Goal: Information Seeking & Learning: Find specific fact

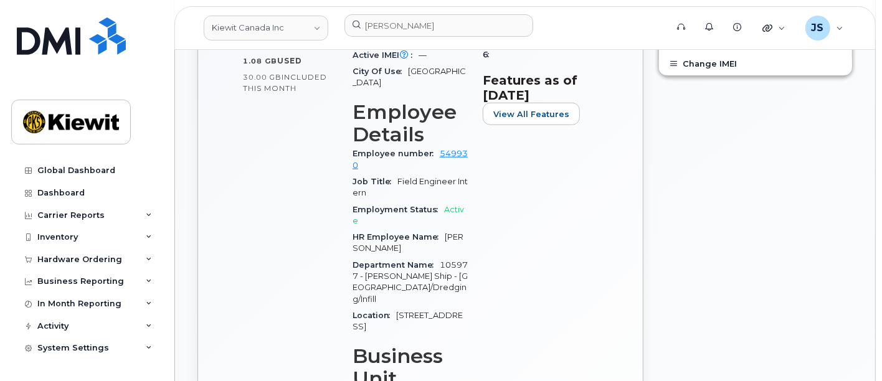
scroll to position [623, 0]
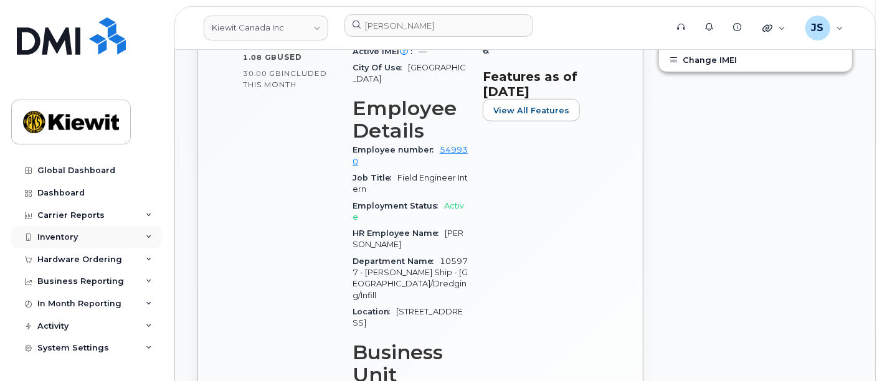
click at [68, 234] on div "Inventory" at bounding box center [57, 237] width 40 height 10
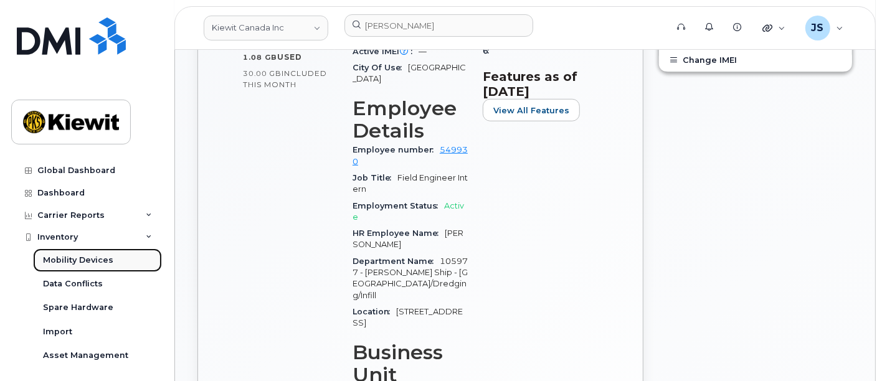
click at [73, 263] on div "Mobility Devices" at bounding box center [78, 260] width 70 height 11
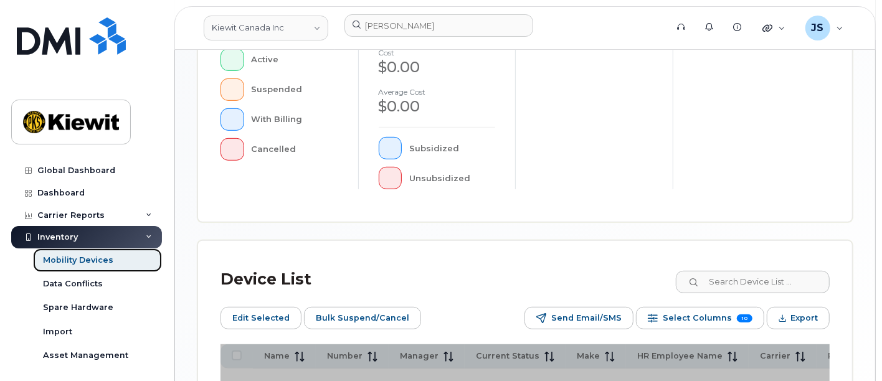
scroll to position [546, 0]
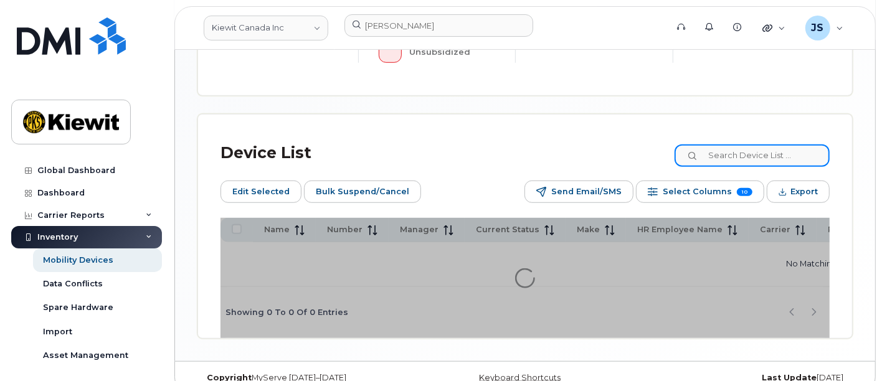
click at [718, 144] on input at bounding box center [751, 155] width 155 height 22
paste input "Liam O'callaghan"
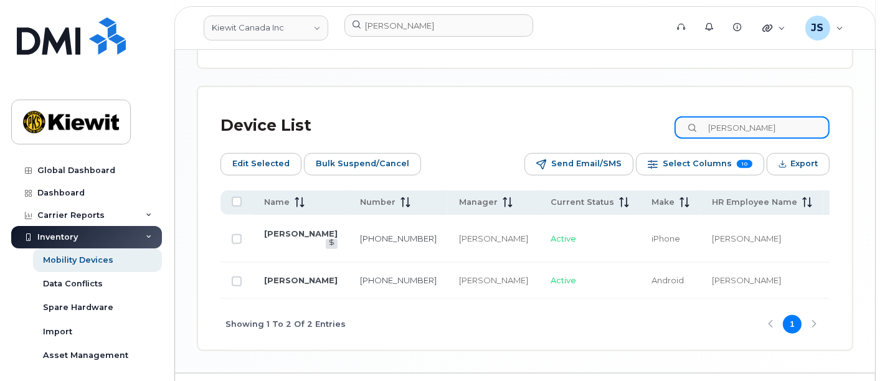
type input "Liam O'callaghan"
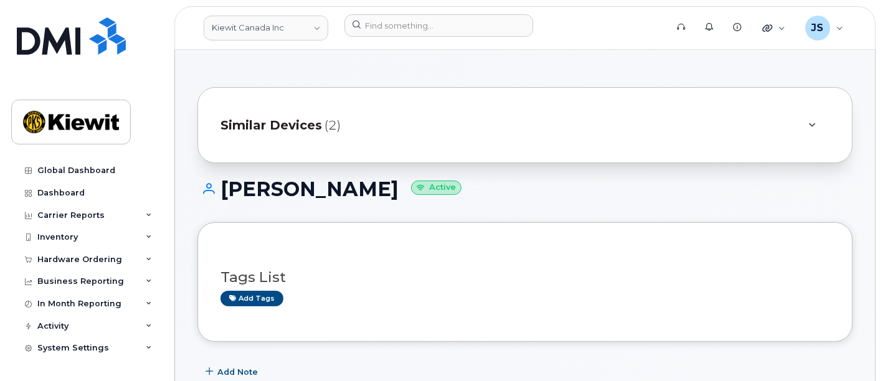
drag, startPoint x: 402, startPoint y: 197, endPoint x: 219, endPoint y: 187, distance: 184.0
click at [219, 187] on h1 "Liam O'callaghan Active" at bounding box center [524, 189] width 655 height 22
copy h1 "Liam O'callaghan"
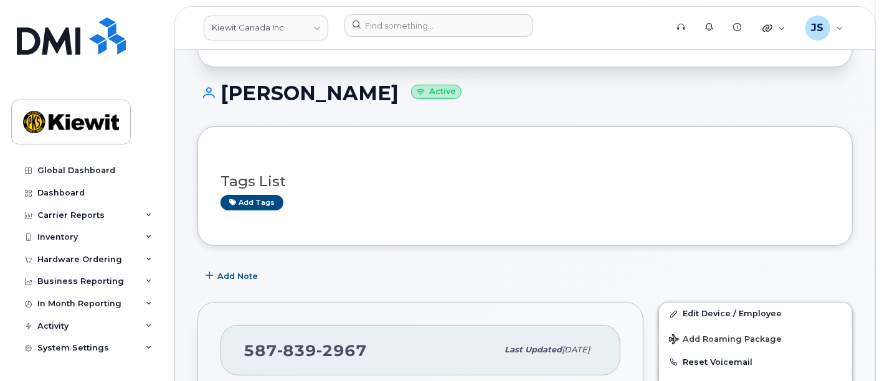
scroll to position [138, 0]
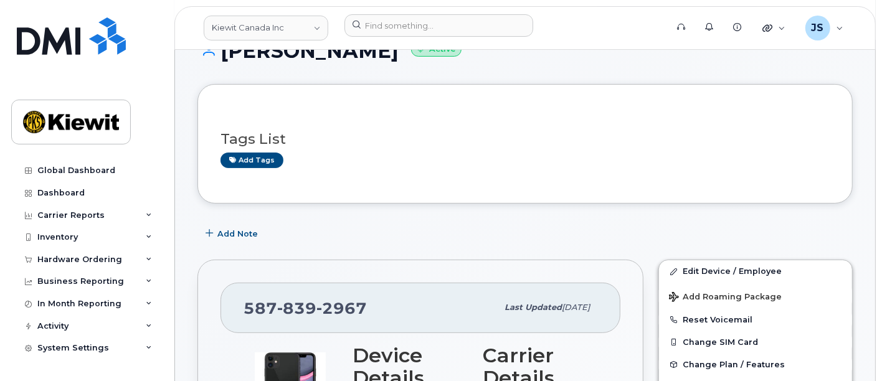
click at [448, 185] on div "Tags List Add tags" at bounding box center [524, 144] width 655 height 120
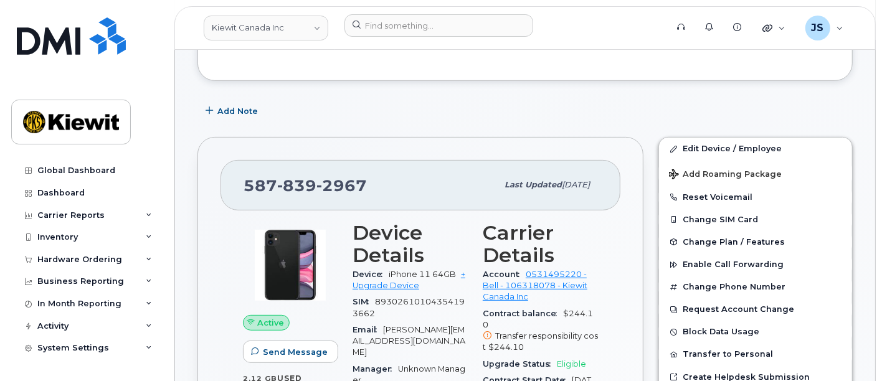
scroll to position [346, 0]
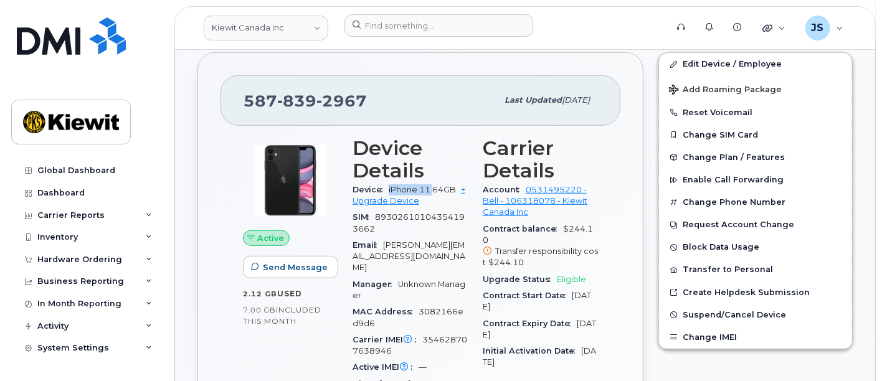
drag, startPoint x: 432, startPoint y: 185, endPoint x: 389, endPoint y: 182, distance: 43.1
click at [389, 182] on div "Device iPhone 11 64GB + Upgrade Device" at bounding box center [409, 196] width 115 height 28
copy span "iPhone 11"
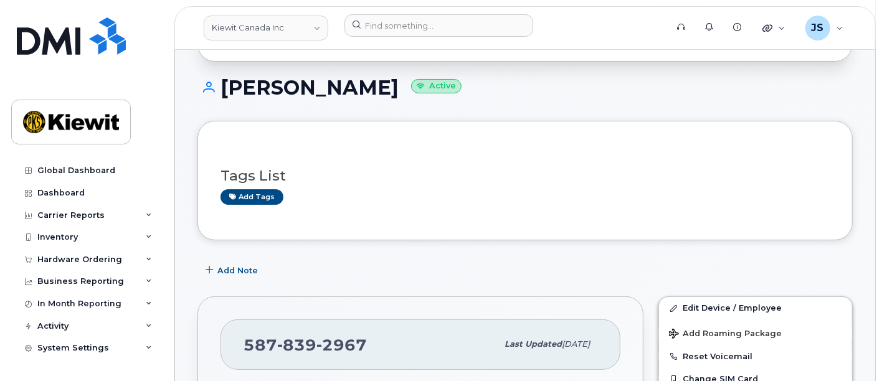
scroll to position [0, 0]
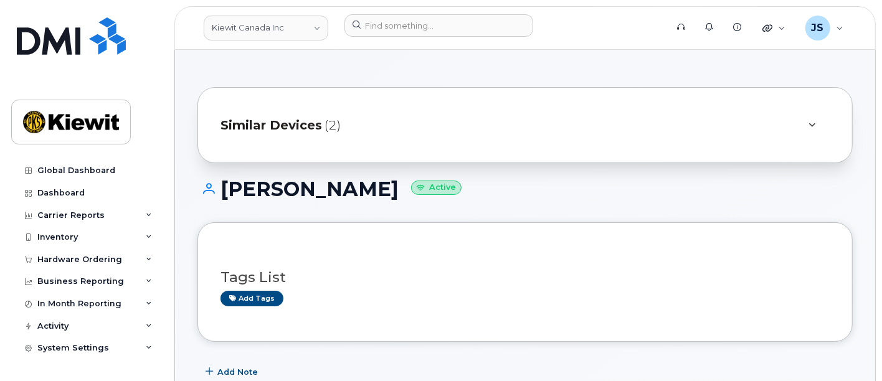
click at [328, 119] on span "(2)" at bounding box center [332, 125] width 16 height 18
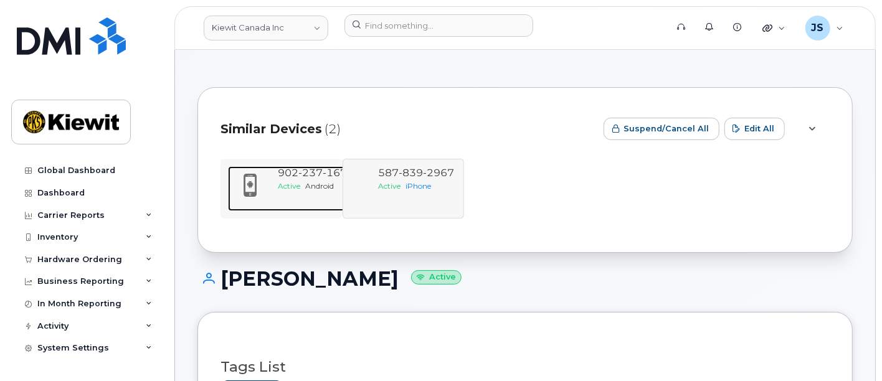
click at [334, 171] on span "1678" at bounding box center [338, 173] width 31 height 12
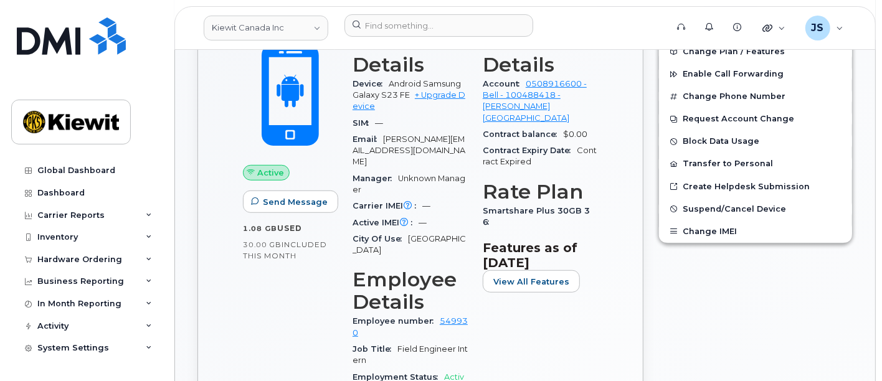
scroll to position [440, 0]
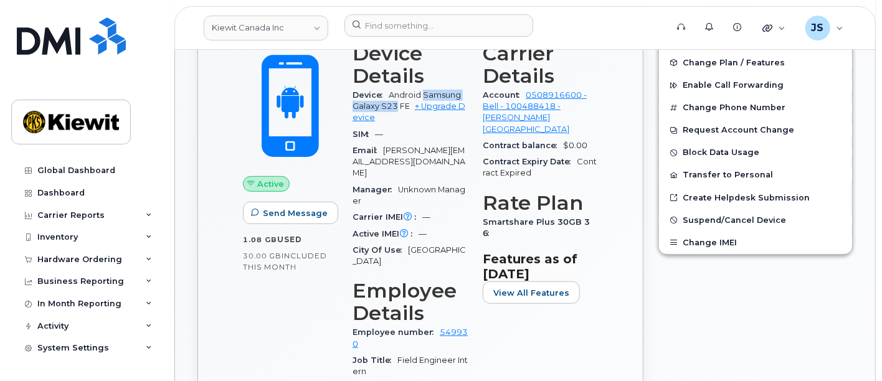
drag, startPoint x: 397, startPoint y: 106, endPoint x: 423, endPoint y: 92, distance: 30.4
click at [423, 92] on span "Android Samsung Galaxy S23 FE" at bounding box center [406, 100] width 108 height 21
copy span "Samsung Galaxy S23"
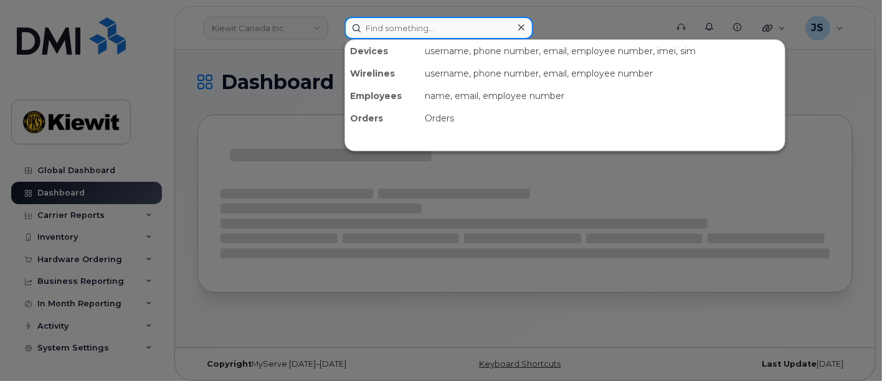
click at [384, 25] on input at bounding box center [438, 28] width 189 height 22
paste input "526518"
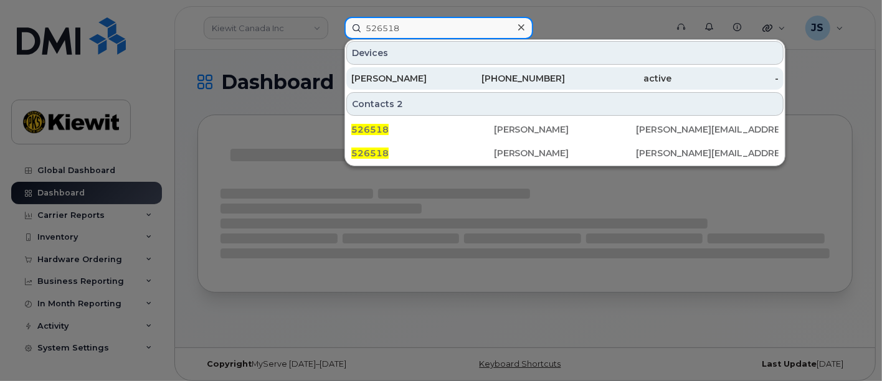
type input "526518"
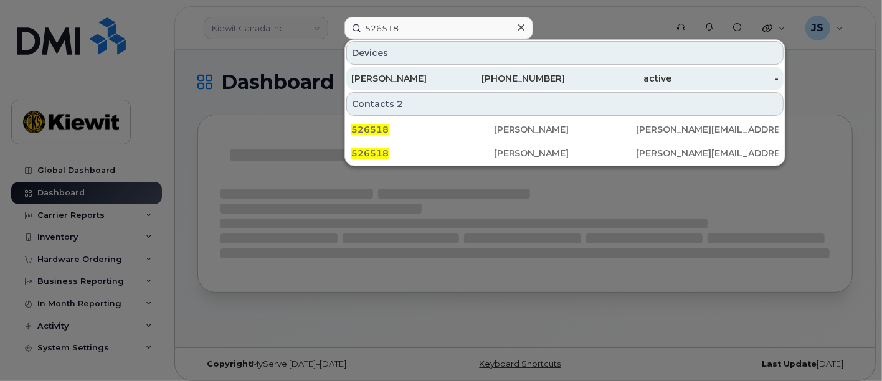
click at [453, 77] on div "[PERSON_NAME]" at bounding box center [404, 78] width 107 height 12
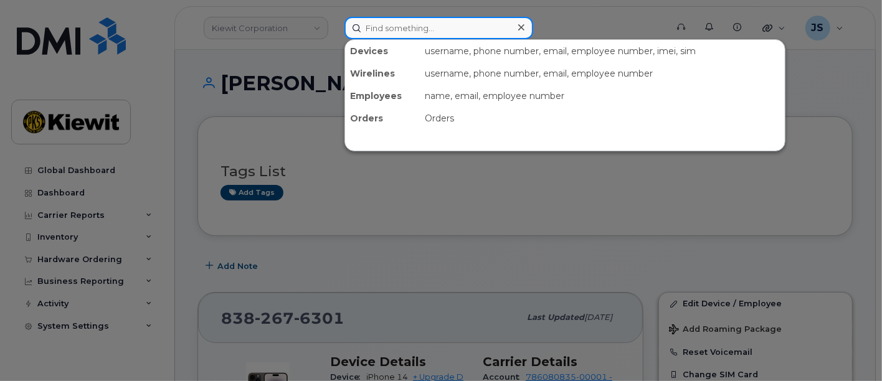
click at [450, 22] on input at bounding box center [438, 28] width 189 height 22
paste input "[PERSON_NAME]"
type input "[PERSON_NAME]"
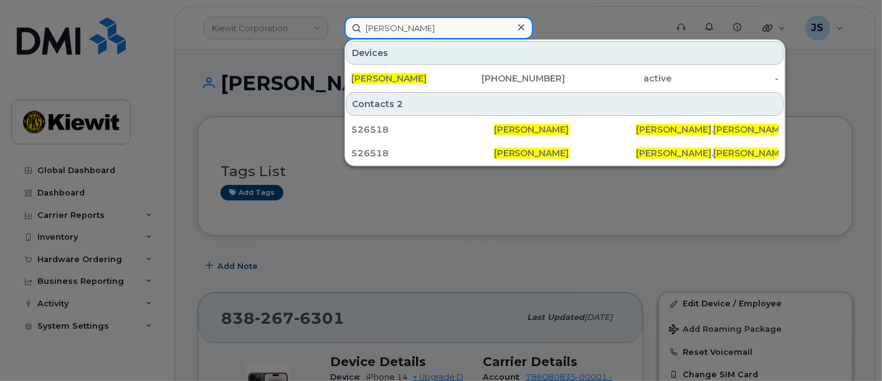
drag, startPoint x: 453, startPoint y: 24, endPoint x: 331, endPoint y: 26, distance: 121.4
click at [334, 26] on div "[PERSON_NAME] Devices [PERSON_NAME] [PHONE_NUMBER] active - Contacts 2 526518 […" at bounding box center [501, 28] width 334 height 22
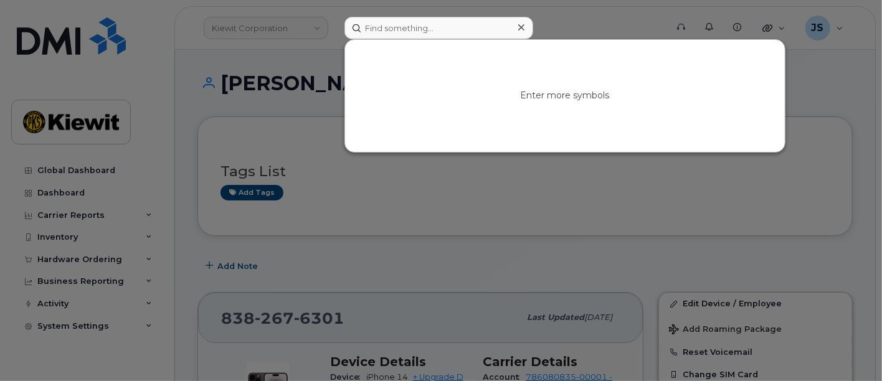
click at [842, 71] on div at bounding box center [441, 190] width 882 height 381
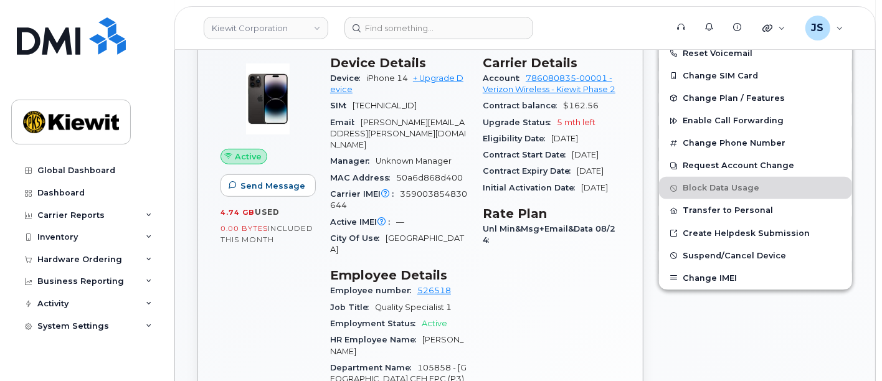
scroll to position [207, 0]
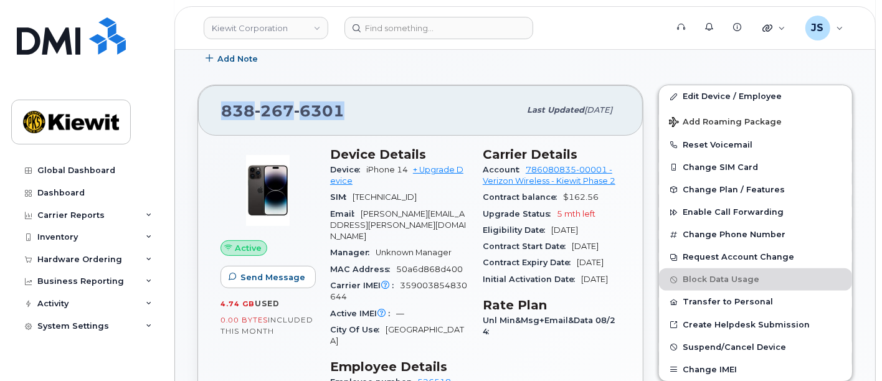
drag, startPoint x: 348, startPoint y: 111, endPoint x: 213, endPoint y: 107, distance: 135.2
click at [213, 107] on div "[PHONE_NUMBER] Last updated [DATE]" at bounding box center [420, 110] width 445 height 50
copy span "[PHONE_NUMBER]"
